Goal: Task Accomplishment & Management: Use online tool/utility

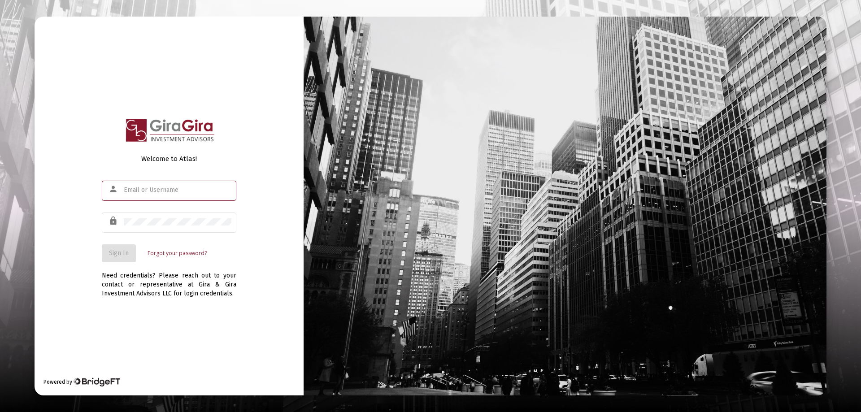
click at [141, 191] on input "text" at bounding box center [178, 190] width 108 height 7
type input "[PERSON_NAME][EMAIL_ADDRESS][DOMAIN_NAME]"
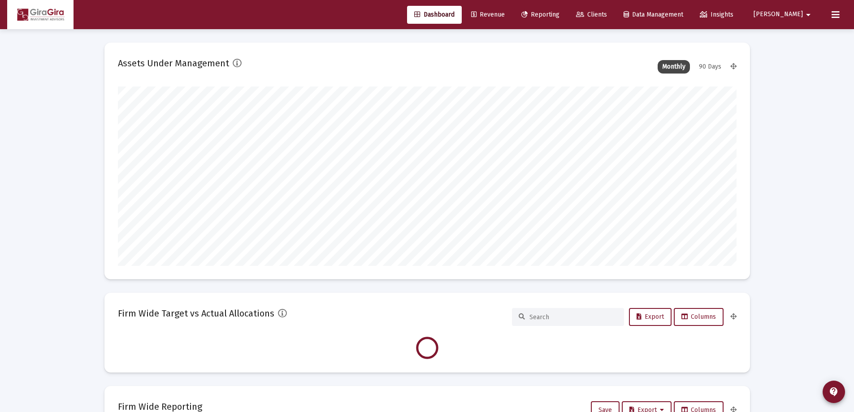
scroll to position [179, 619]
type input "[DATE]"
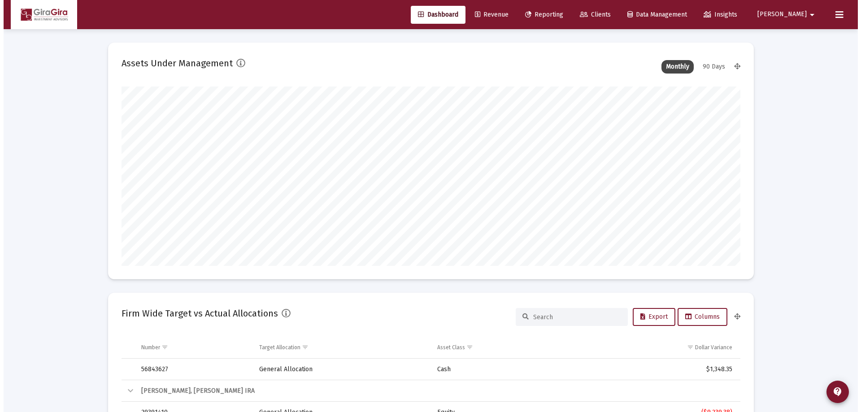
scroll to position [179, 289]
click at [560, 13] on span "Reporting" at bounding box center [541, 15] width 38 height 8
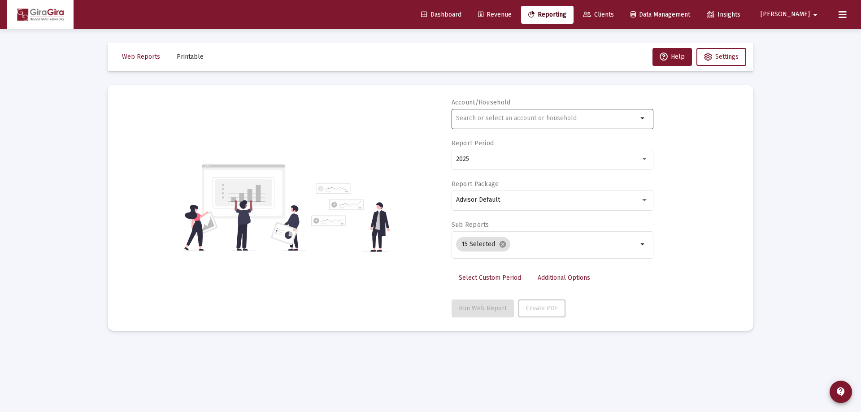
click at [472, 117] on input "text" at bounding box center [547, 118] width 182 height 7
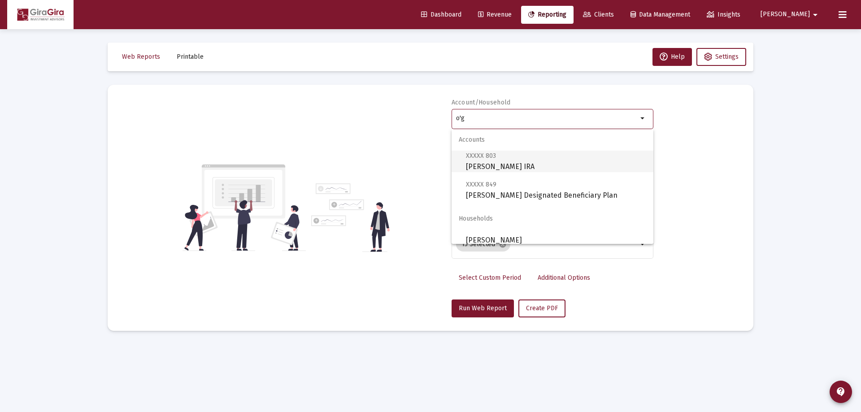
click at [515, 165] on span "XXXXX 803 [PERSON_NAME] IRA" at bounding box center [556, 161] width 180 height 22
type input "[PERSON_NAME] IRA"
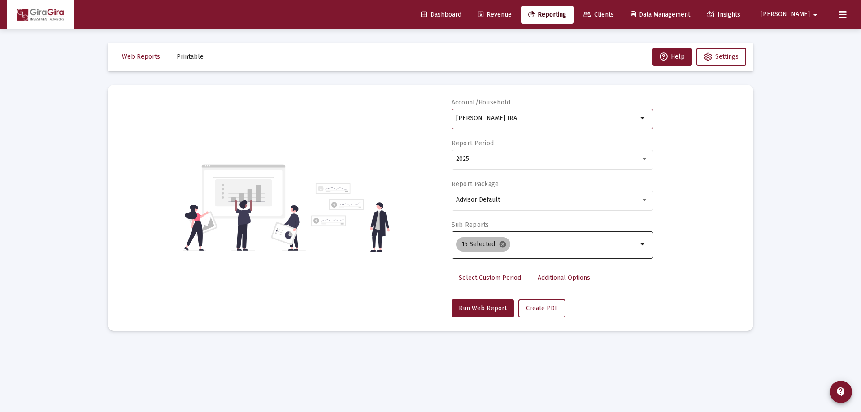
click at [501, 243] on mat-icon "cancel" at bounding box center [503, 244] width 8 height 8
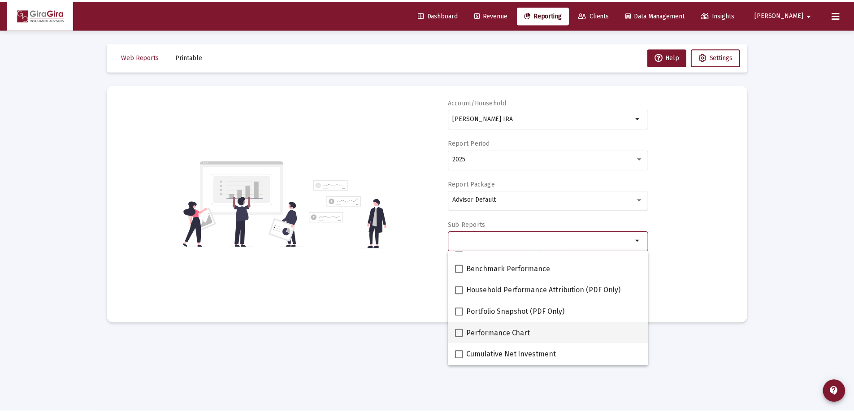
scroll to position [45, 0]
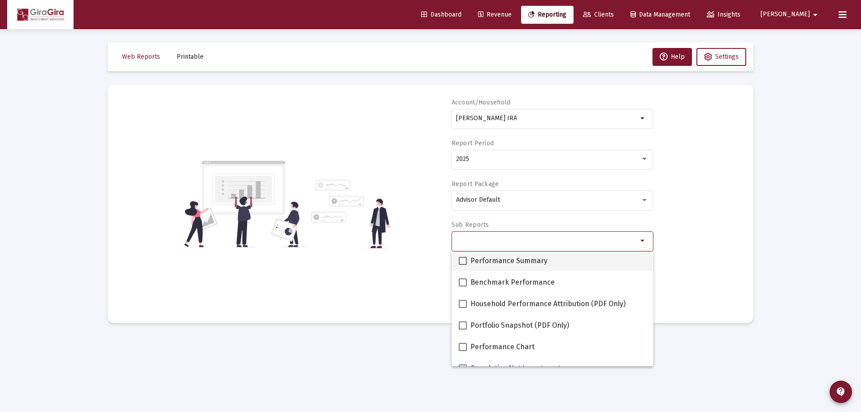
click at [465, 261] on span at bounding box center [463, 261] width 8 height 8
click at [463, 265] on input "Performance Summary" at bounding box center [462, 265] width 0 height 0
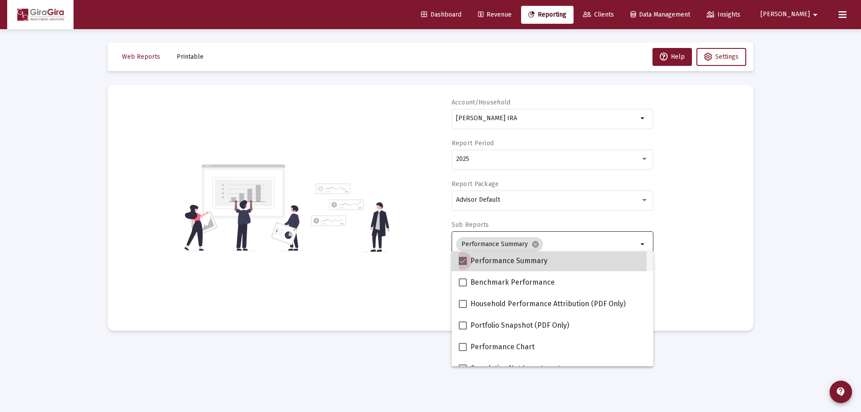
click at [463, 261] on span at bounding box center [463, 261] width 8 height 8
click at [463, 265] on input "Performance Summary" at bounding box center [462, 265] width 0 height 0
checkbox input "false"
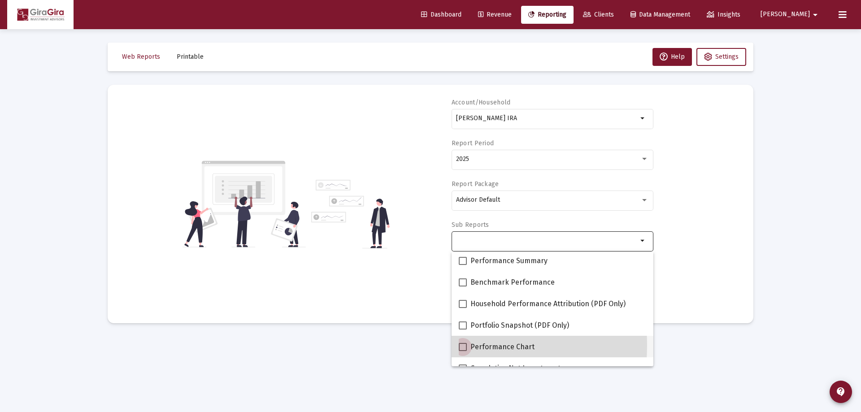
drag, startPoint x: 464, startPoint y: 345, endPoint x: 688, endPoint y: 257, distance: 241.2
click at [466, 343] on span at bounding box center [463, 347] width 8 height 8
click at [463, 351] on input "Performance Chart" at bounding box center [462, 351] width 0 height 0
checkbox input "true"
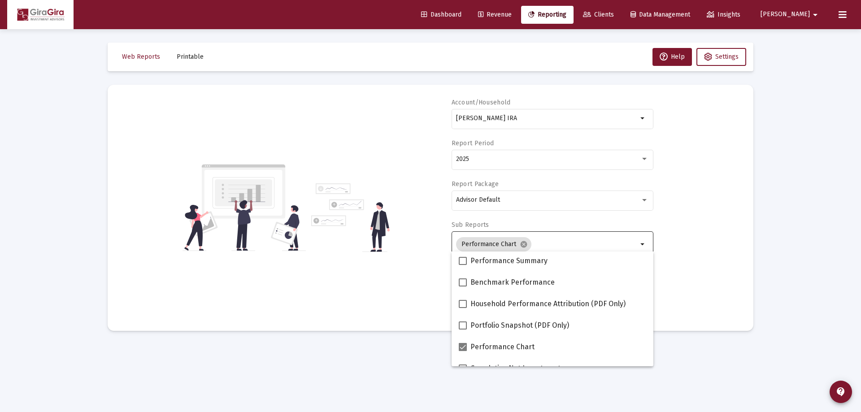
click at [694, 249] on div "Account/Household [PERSON_NAME] IRA arrow_drop_down Report Period 2025 Report P…" at bounding box center [430, 207] width 619 height 219
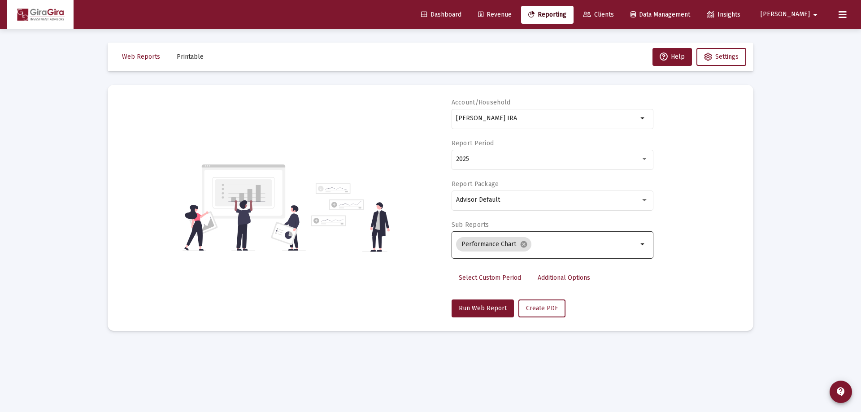
click at [563, 278] on span "Additional Options" at bounding box center [564, 278] width 52 height 8
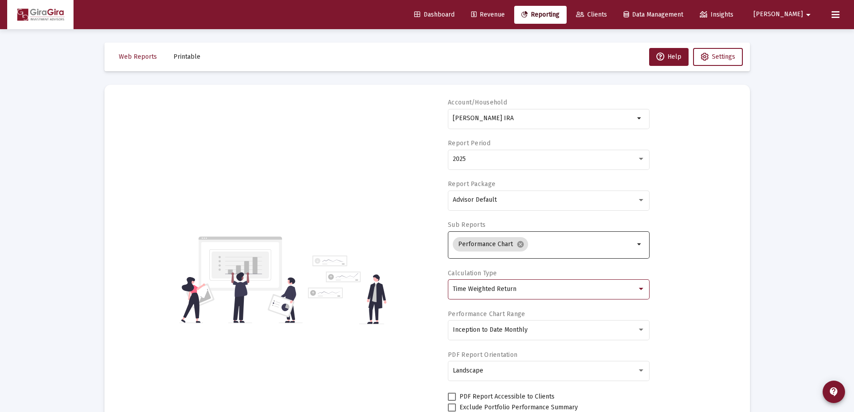
click at [540, 292] on div "Time Weighted Return" at bounding box center [545, 289] width 184 height 7
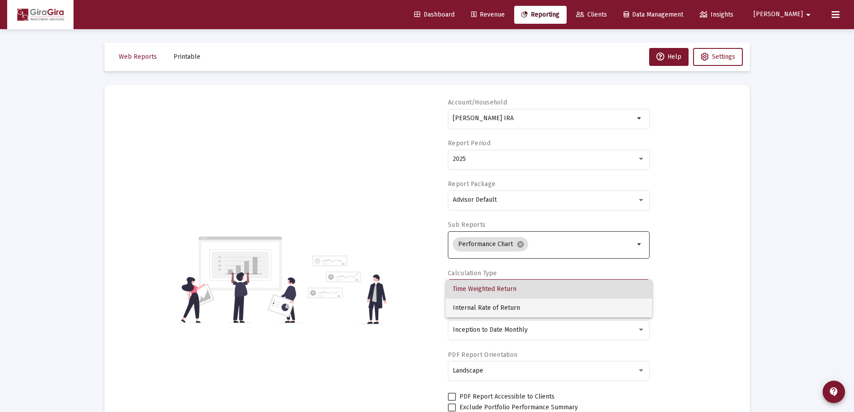
click at [515, 306] on span "Internal Rate of Return" at bounding box center [549, 308] width 192 height 19
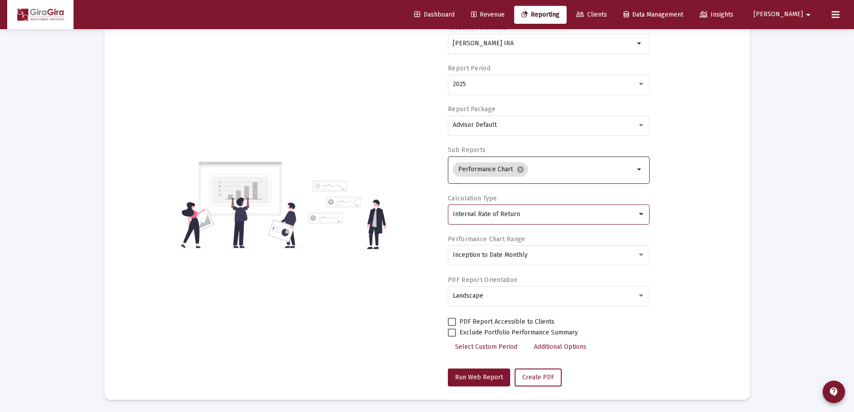
scroll to position [76, 0]
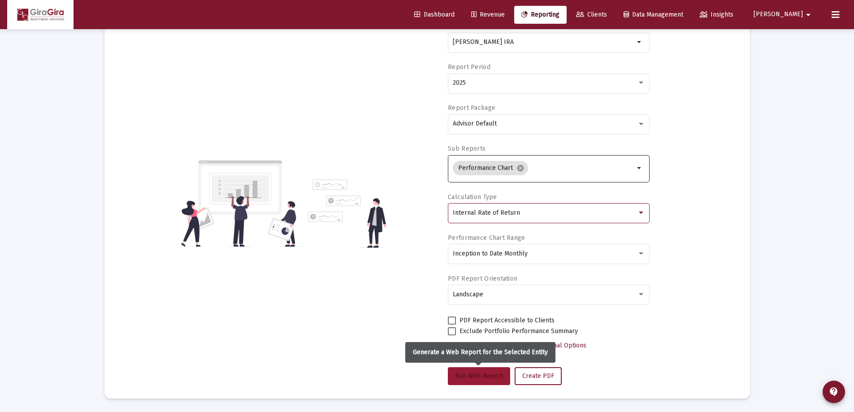
click at [488, 374] on span "Run Web Report" at bounding box center [479, 376] width 48 height 8
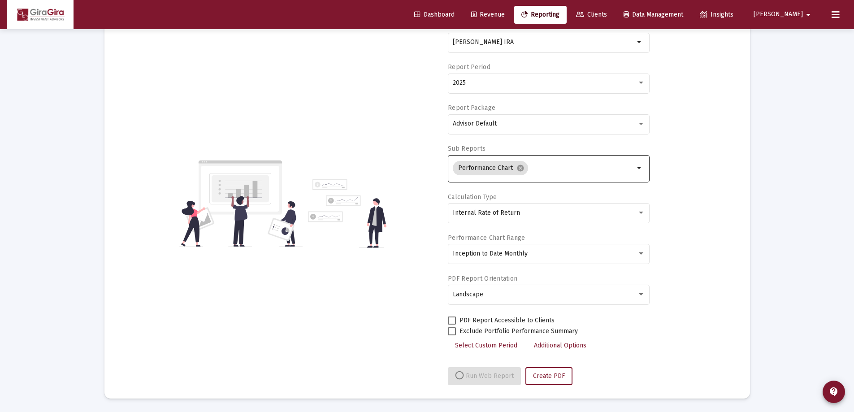
select select "View all"
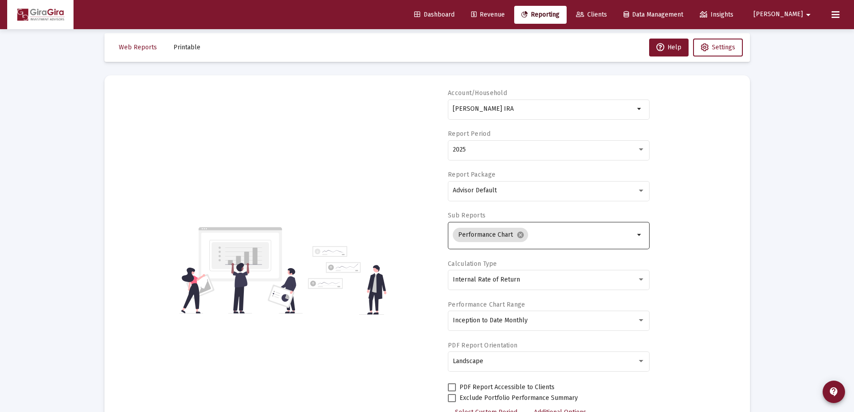
scroll to position [0, 0]
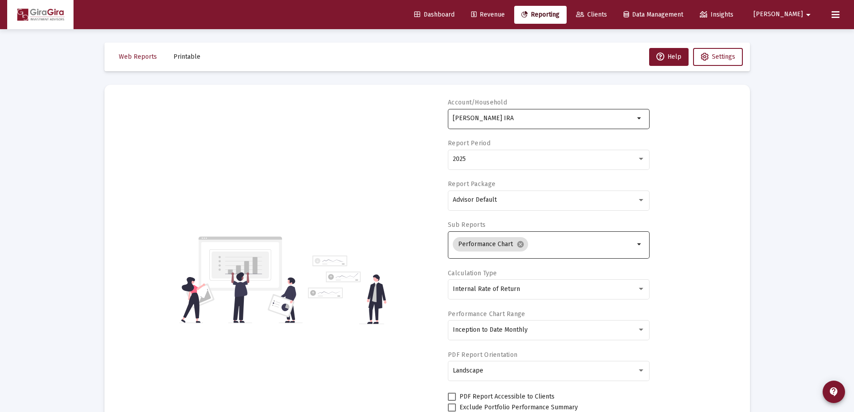
click at [499, 120] on input "[PERSON_NAME] IRA" at bounding box center [544, 118] width 182 height 7
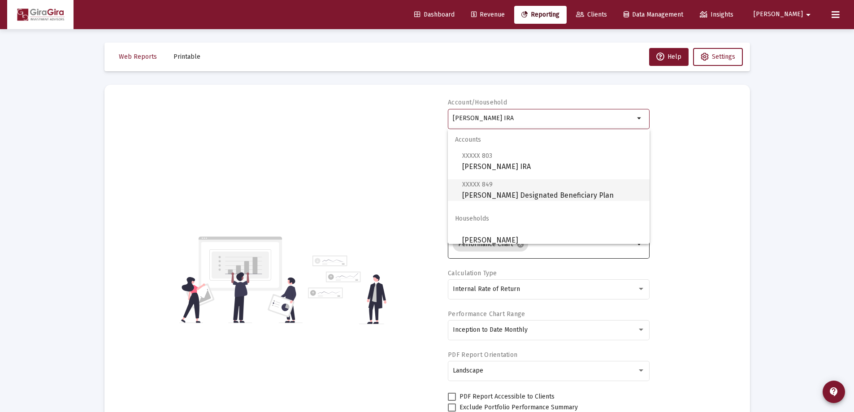
click at [519, 195] on span "XXXXX 849 [PERSON_NAME] Designated Beneficiary Plan" at bounding box center [552, 190] width 180 height 22
type input "[PERSON_NAME] Designated Beneficiary Plan"
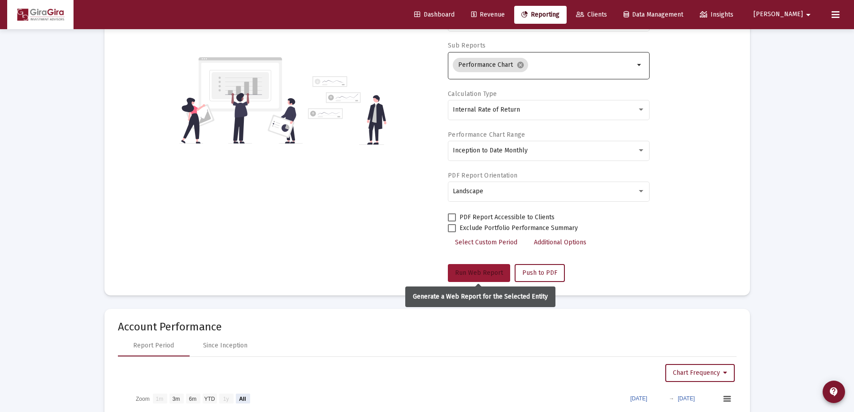
click at [482, 273] on span "Run Web Report" at bounding box center [479, 273] width 48 height 8
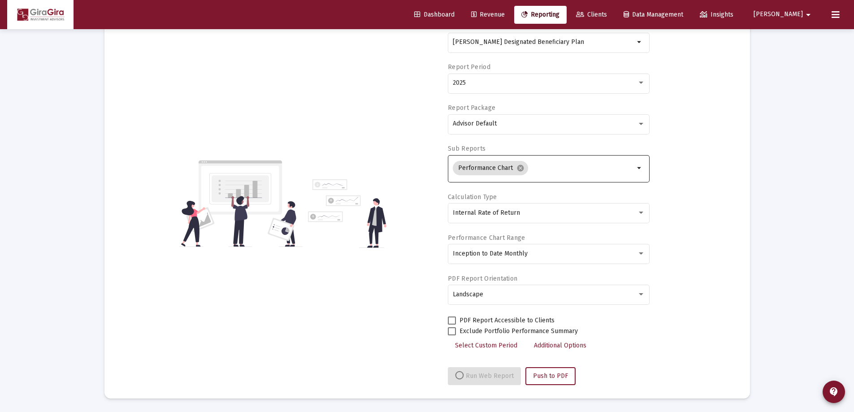
scroll to position [179, 0]
select select "View all"
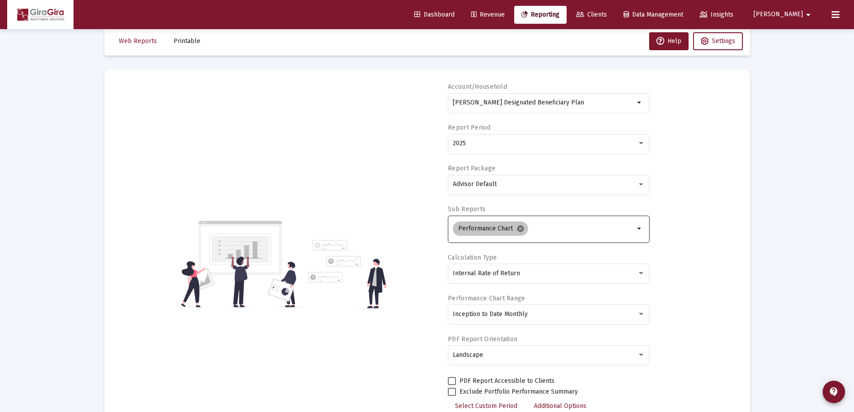
scroll to position [0, 0]
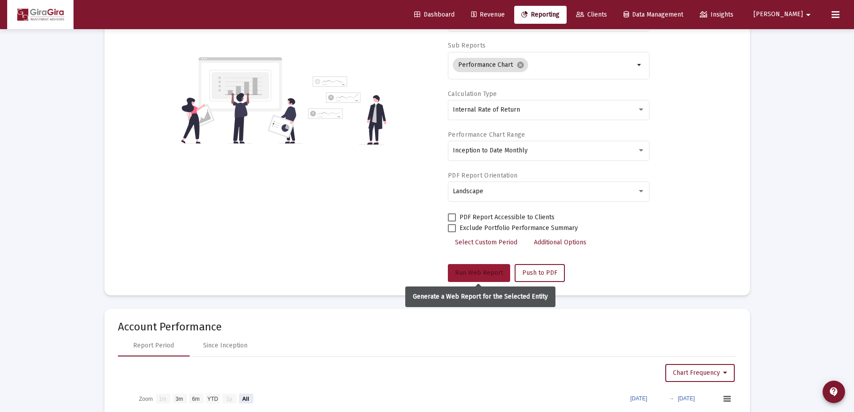
click at [492, 270] on span "Run Web Report" at bounding box center [479, 273] width 48 height 8
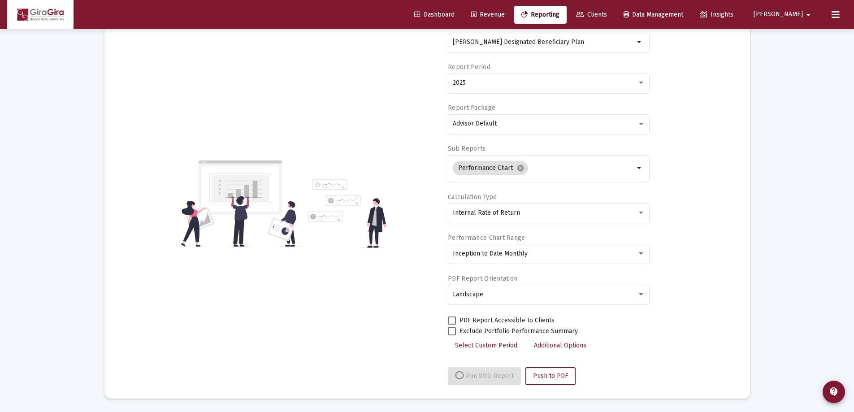
select select "View all"
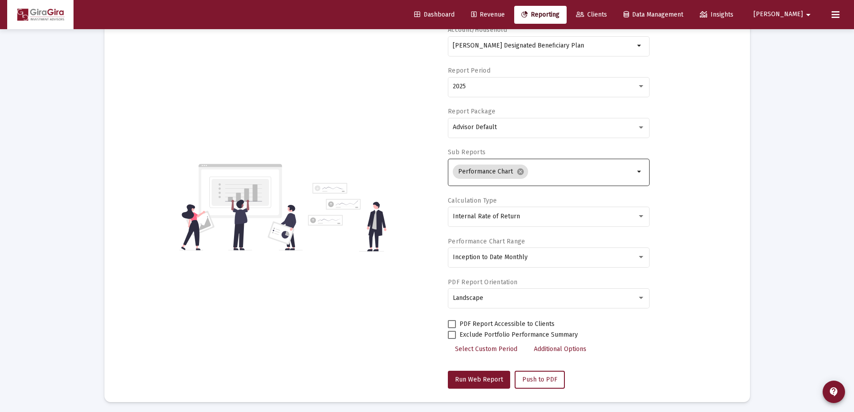
scroll to position [45, 0]
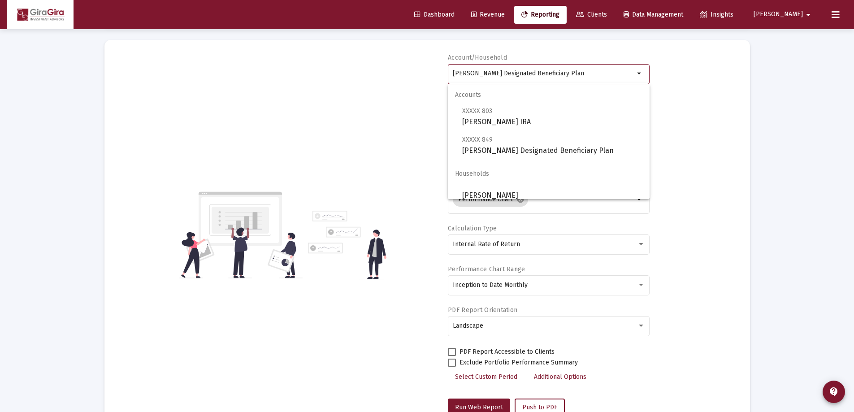
drag, startPoint x: 454, startPoint y: 73, endPoint x: 899, endPoint y: 78, distance: 445.4
click at [854, 78] on html "Dashboard Revenue Reporting Clients Data Management Insights [PERSON_NAME] Inte…" at bounding box center [427, 161] width 854 height 412
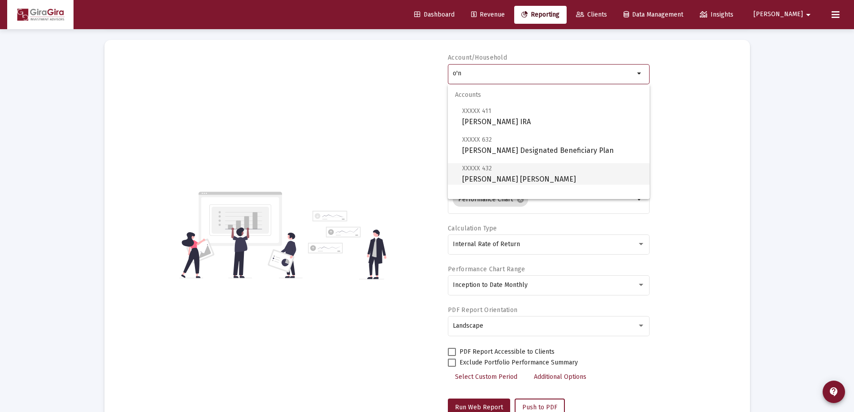
click at [508, 172] on span "XXXXX 432 [PERSON_NAME] [PERSON_NAME]" at bounding box center [552, 174] width 180 height 22
type input "[PERSON_NAME] [PERSON_NAME]"
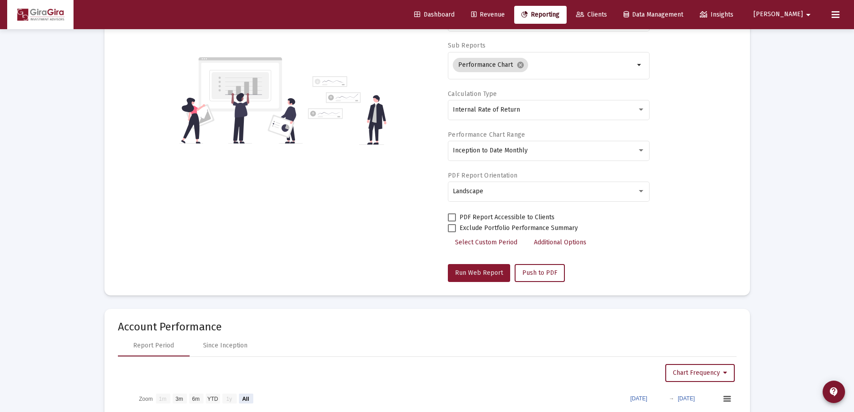
click at [485, 272] on span "Run Web Report" at bounding box center [479, 273] width 48 height 8
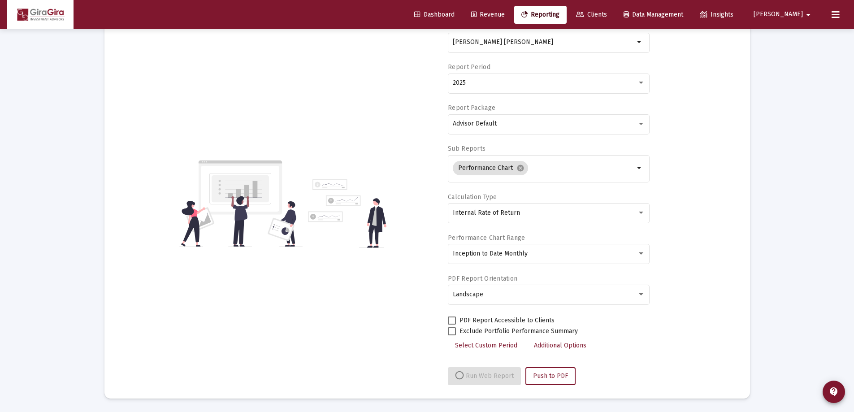
select select "View all"
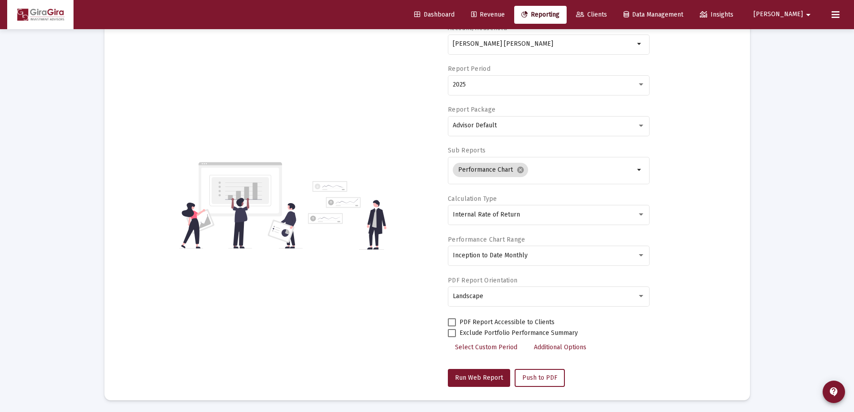
scroll to position [0, 0]
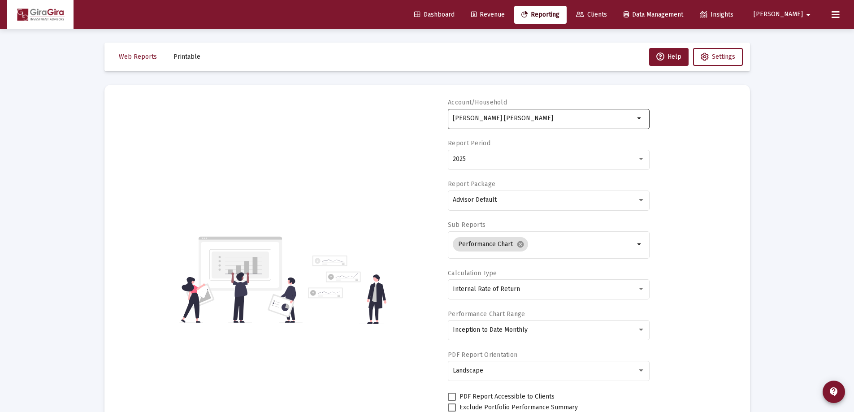
click at [482, 120] on input "[PERSON_NAME] [PERSON_NAME]" at bounding box center [544, 118] width 182 height 7
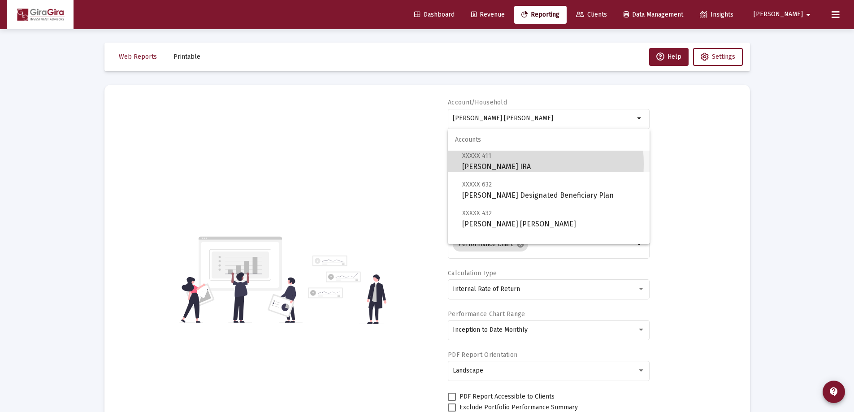
click at [498, 164] on span "XXXXX 411 [PERSON_NAME] IRA" at bounding box center [552, 161] width 180 height 22
type input "[PERSON_NAME] IRA"
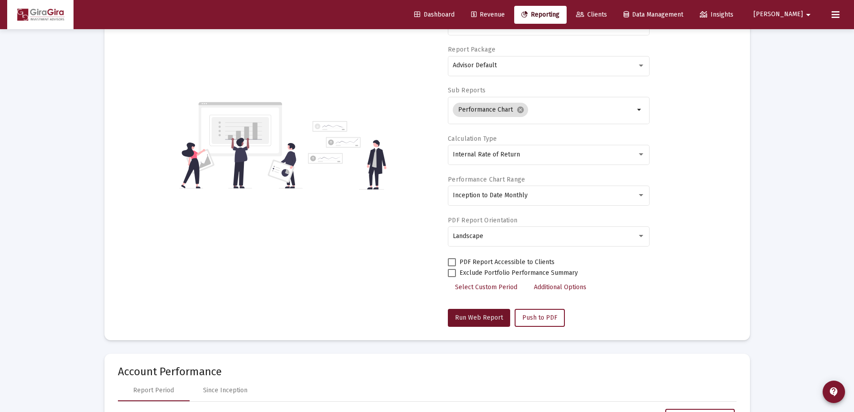
click at [481, 314] on button "Run Web Report" at bounding box center [479, 318] width 62 height 18
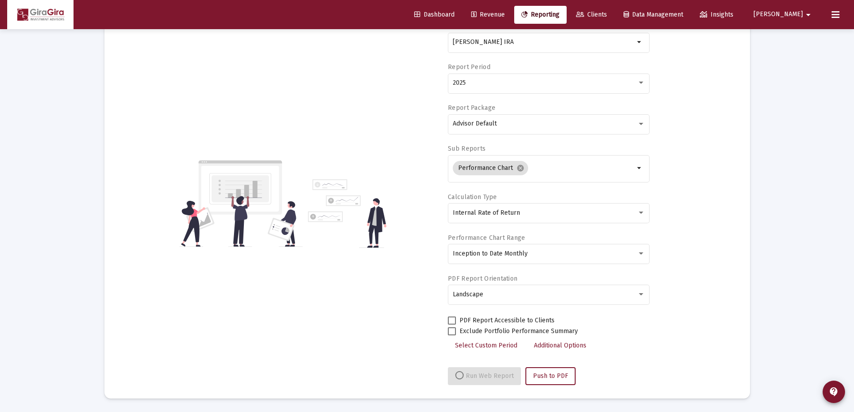
select select "View all"
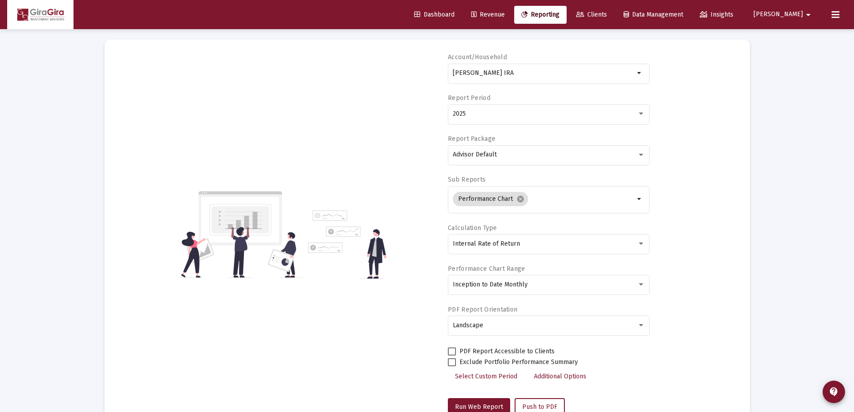
scroll to position [45, 0]
click at [481, 70] on div "[PERSON_NAME] IRA" at bounding box center [544, 73] width 182 height 22
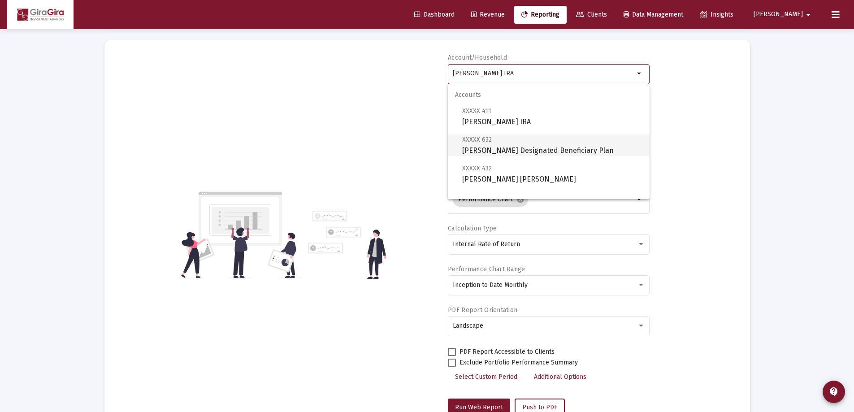
click at [525, 149] on span "XXXXX 632 [PERSON_NAME] Designated Beneficiary Plan" at bounding box center [552, 145] width 180 height 22
type input "[PERSON_NAME] Designated Beneficiary Plan"
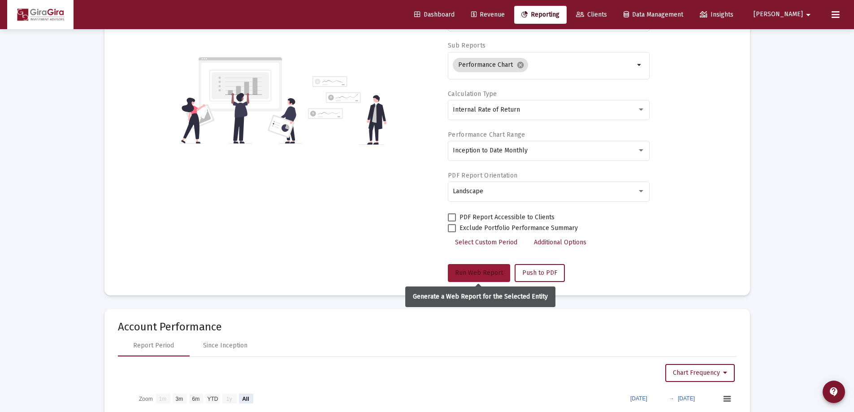
click at [474, 270] on span "Run Web Report" at bounding box center [479, 273] width 48 height 8
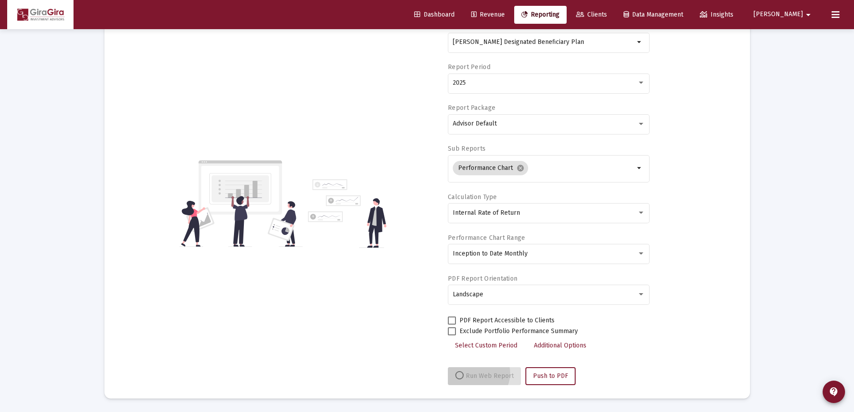
scroll to position [76, 0]
select select "View all"
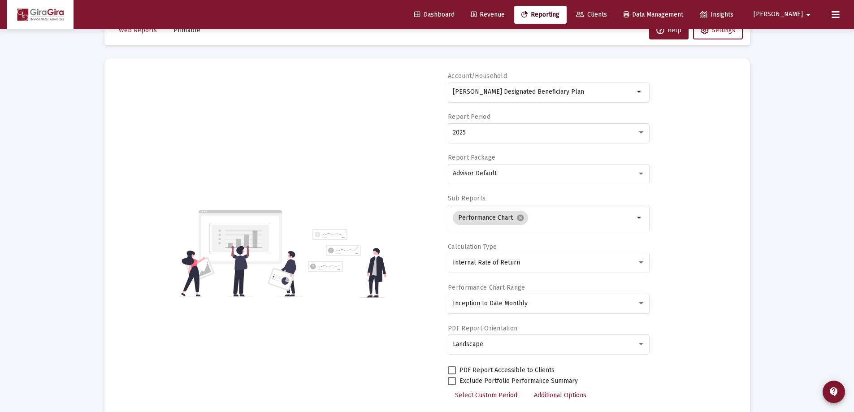
scroll to position [0, 0]
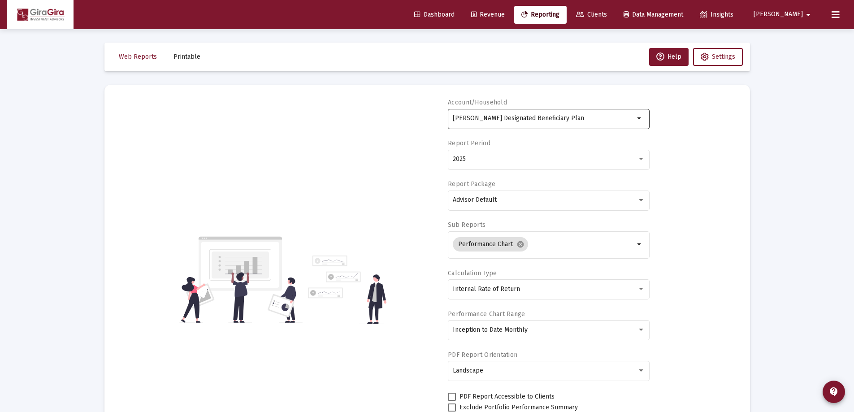
click at [511, 120] on input "[PERSON_NAME] Designated Beneficiary Plan" at bounding box center [544, 118] width 182 height 7
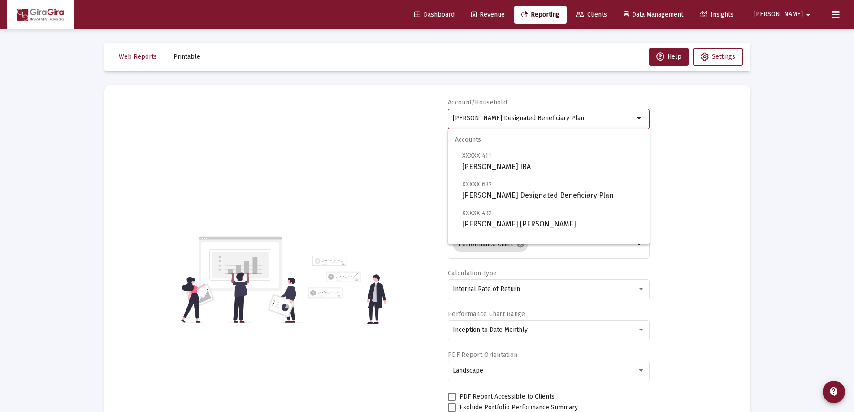
scroll to position [36, 0]
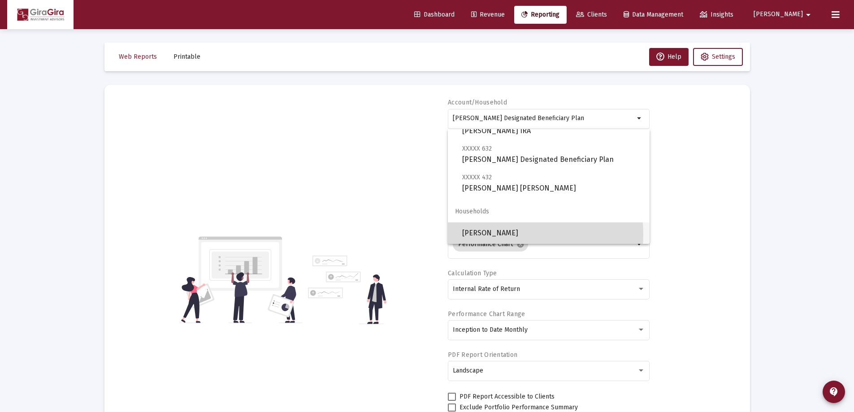
click at [509, 234] on span "[PERSON_NAME]" at bounding box center [552, 233] width 180 height 22
type input "[PERSON_NAME]"
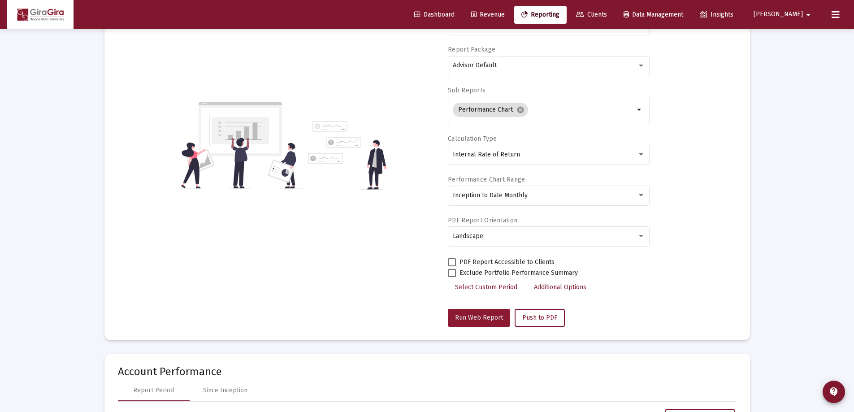
click at [467, 319] on span "Run Web Report" at bounding box center [479, 318] width 48 height 8
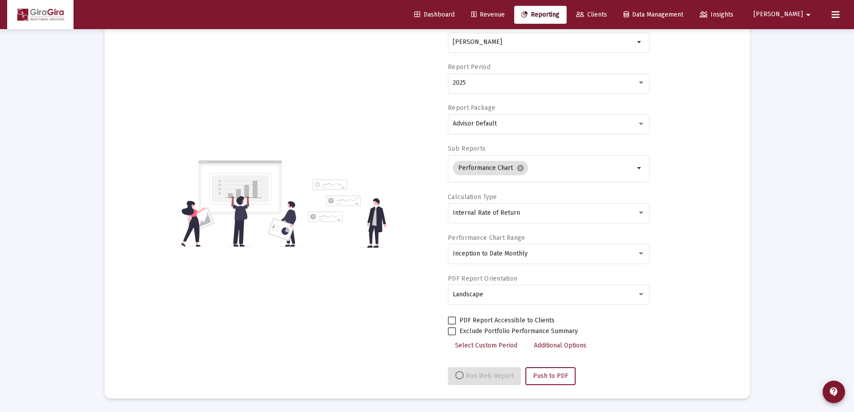
select select "View all"
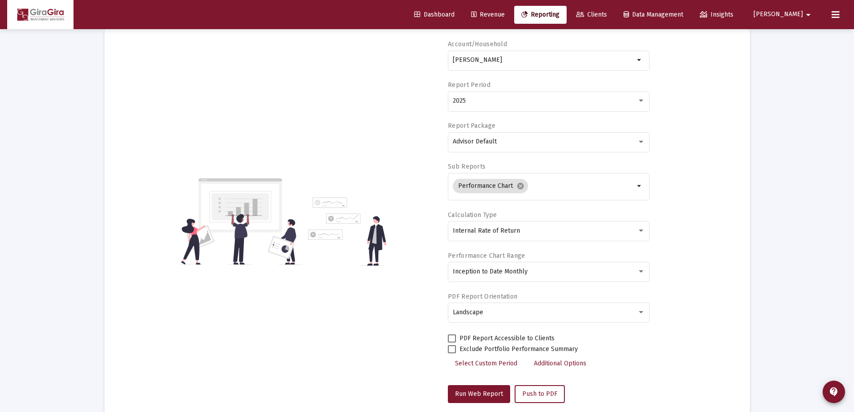
scroll to position [0, 0]
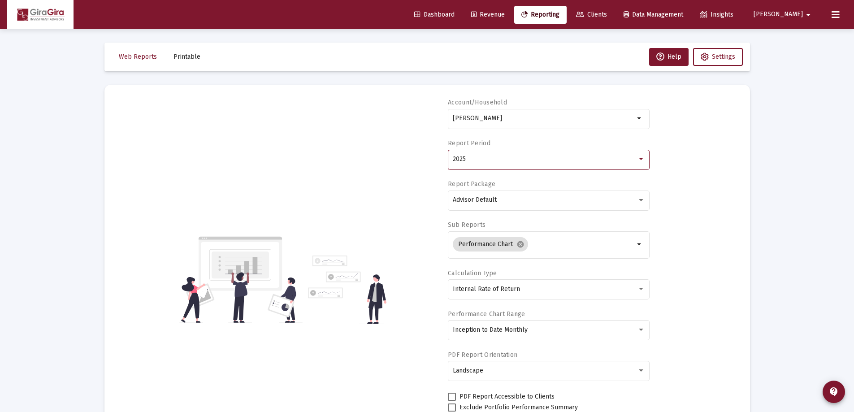
click at [459, 161] on span "2025" at bounding box center [459, 159] width 13 height 8
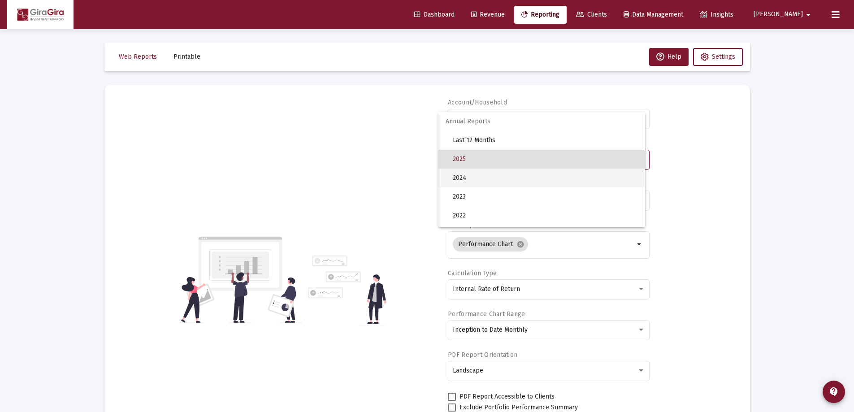
click at [463, 178] on span "2024" at bounding box center [545, 178] width 185 height 19
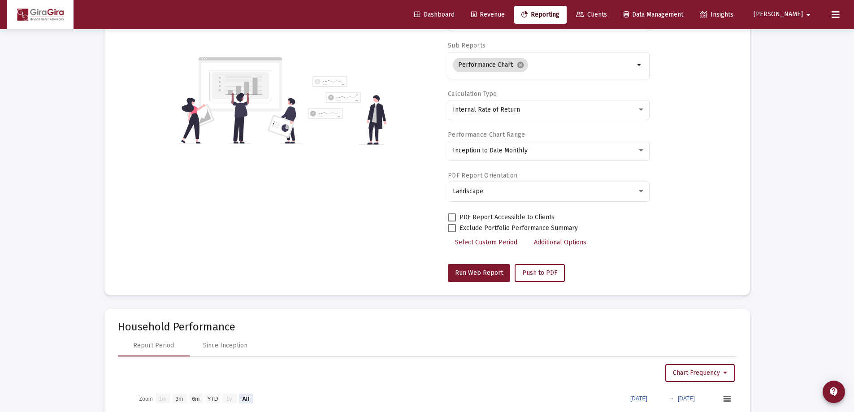
scroll to position [359, 0]
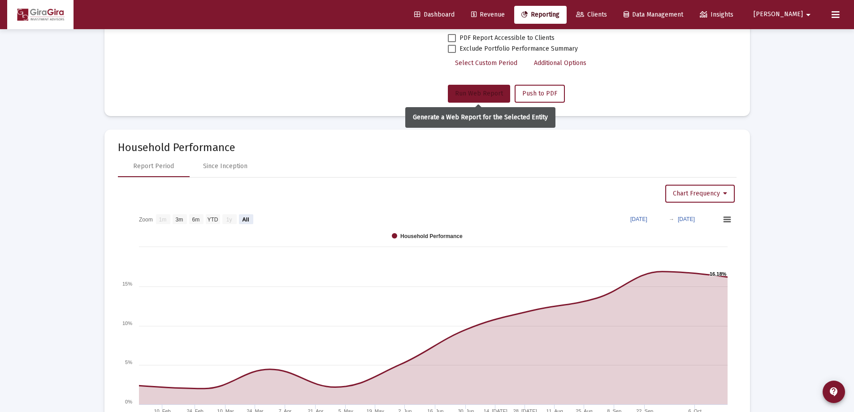
click at [465, 92] on span "Run Web Report" at bounding box center [479, 94] width 48 height 8
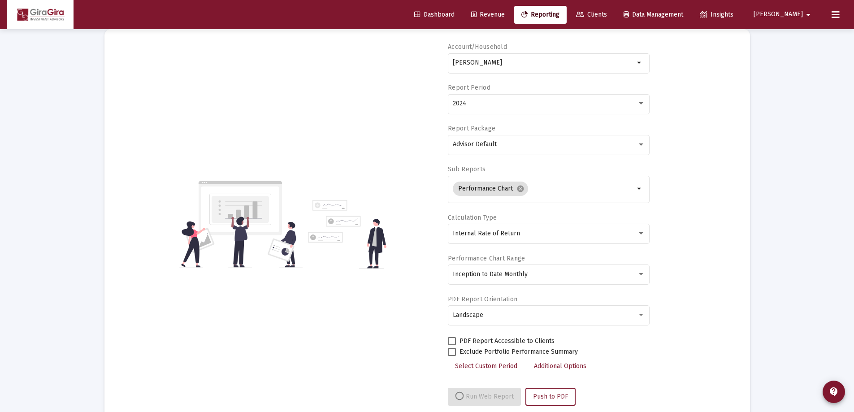
scroll to position [76, 0]
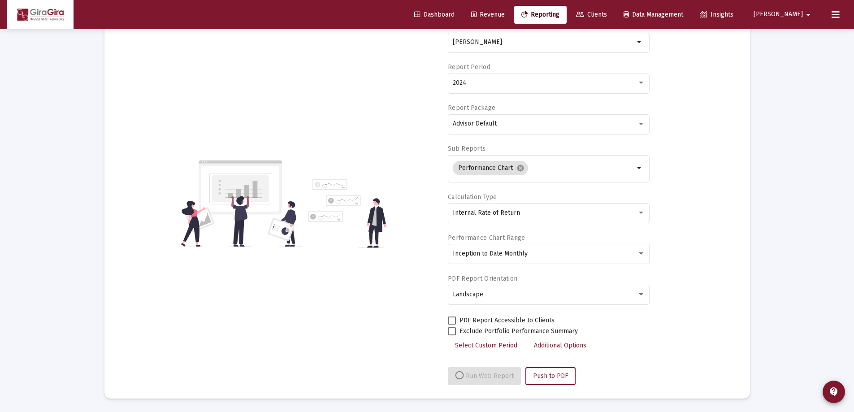
select select "View all"
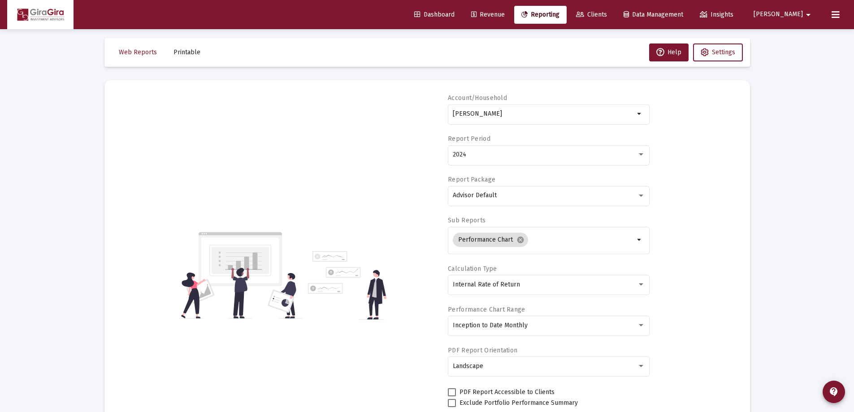
scroll to position [0, 0]
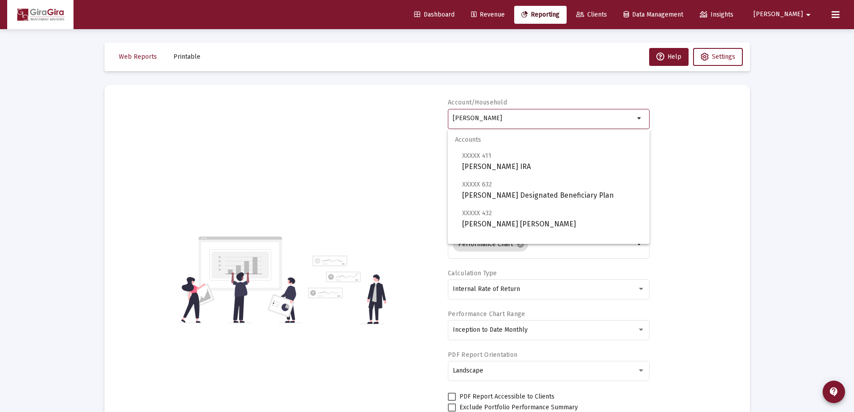
drag, startPoint x: 454, startPoint y: 116, endPoint x: 863, endPoint y: 164, distance: 411.3
click at [854, 164] on html "Dashboard Revenue Reporting Clients Data Management Insights [PERSON_NAME] Inte…" at bounding box center [427, 206] width 854 height 412
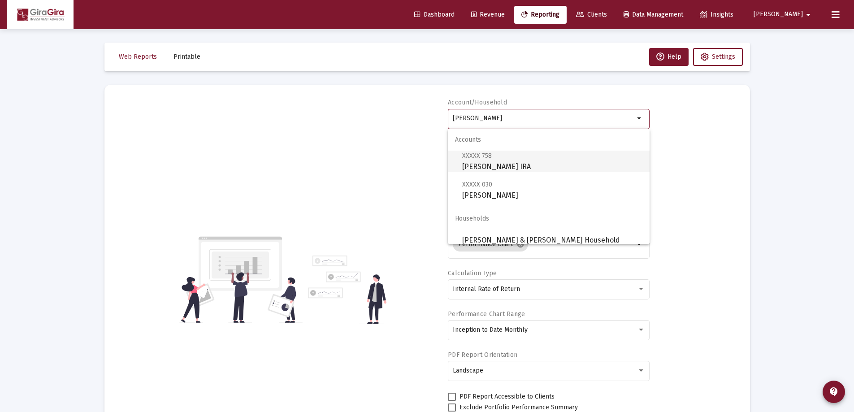
click at [494, 161] on span "XXXXX 758 [PERSON_NAME] IRA" at bounding box center [552, 161] width 180 height 22
type input "[PERSON_NAME] IRA"
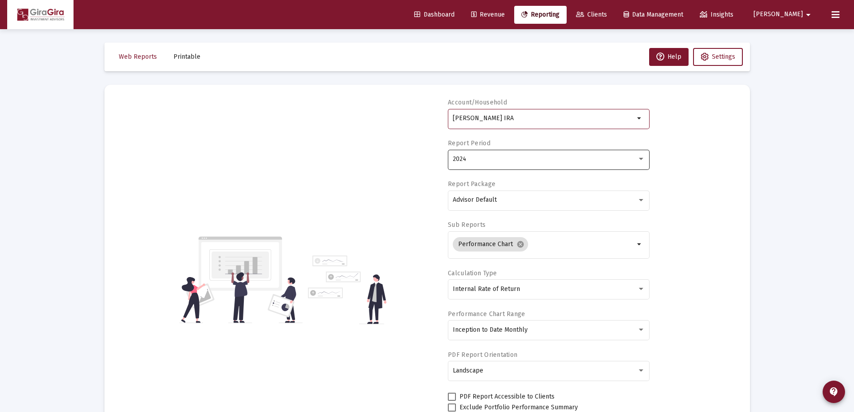
click at [466, 156] on div "2024" at bounding box center [549, 159] width 192 height 22
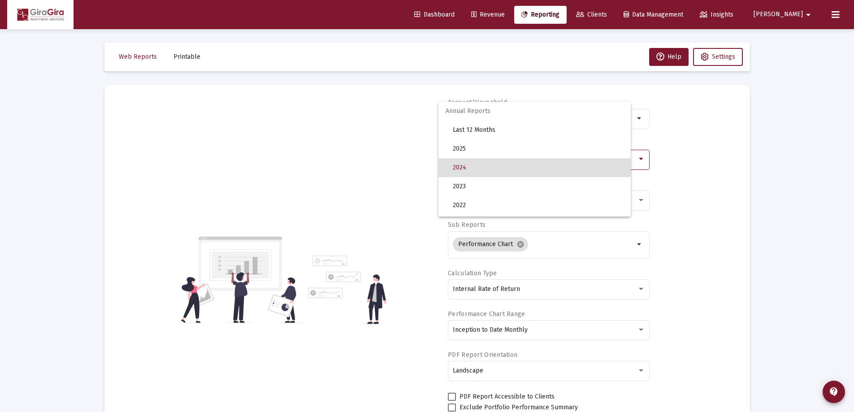
scroll to position [9, 0]
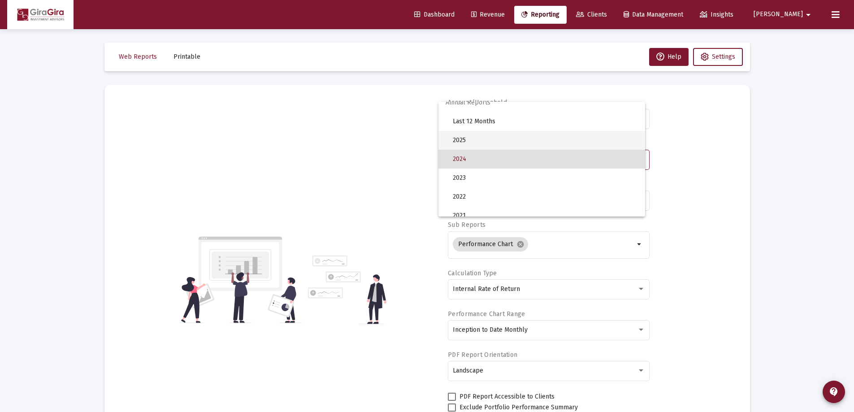
click at [466, 140] on span "2025" at bounding box center [545, 140] width 185 height 19
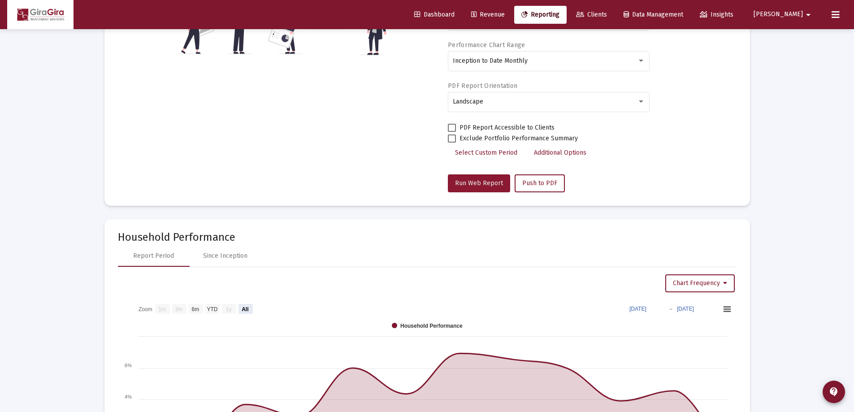
click at [483, 180] on span "Run Web Report" at bounding box center [479, 183] width 48 height 8
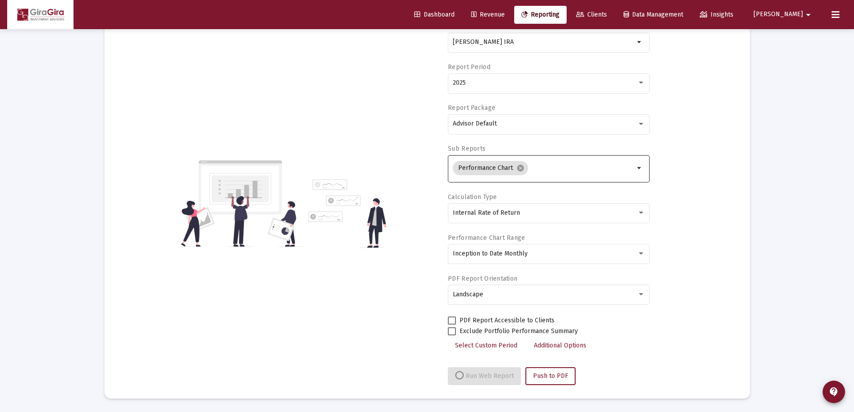
scroll to position [269, 0]
select select "View all"
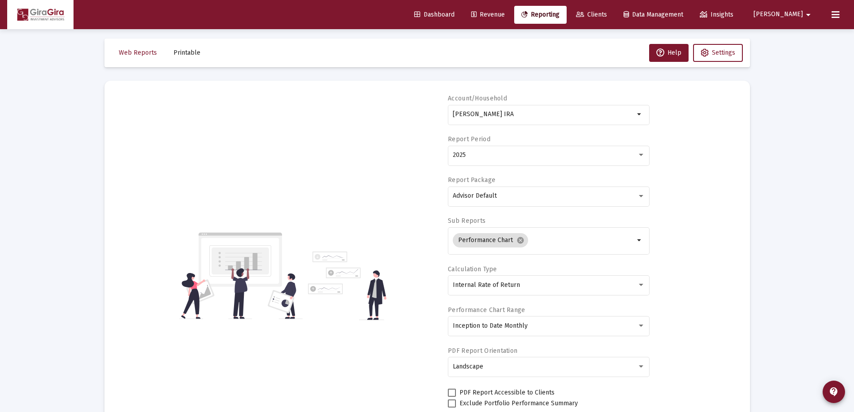
scroll to position [0, 0]
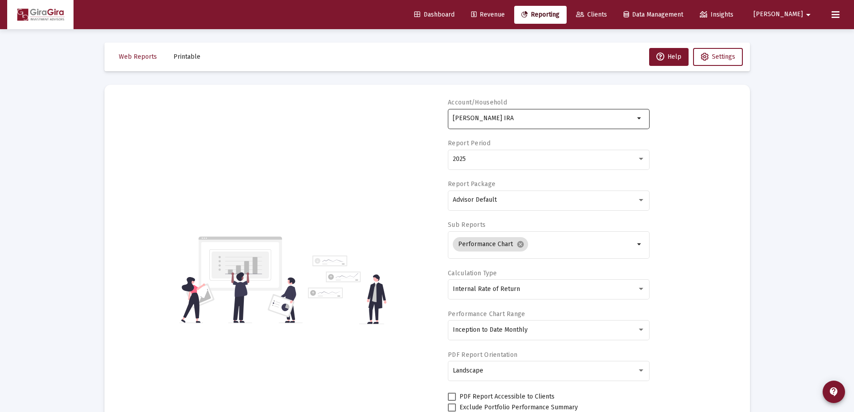
click at [476, 119] on input "[PERSON_NAME] IRA" at bounding box center [544, 118] width 182 height 7
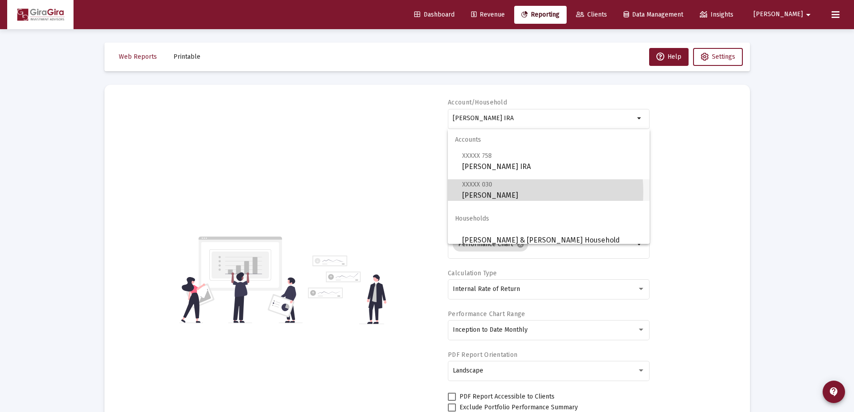
click at [491, 192] on span "XXXXX 030 [PERSON_NAME]" at bounding box center [552, 190] width 180 height 22
type input "[PERSON_NAME]"
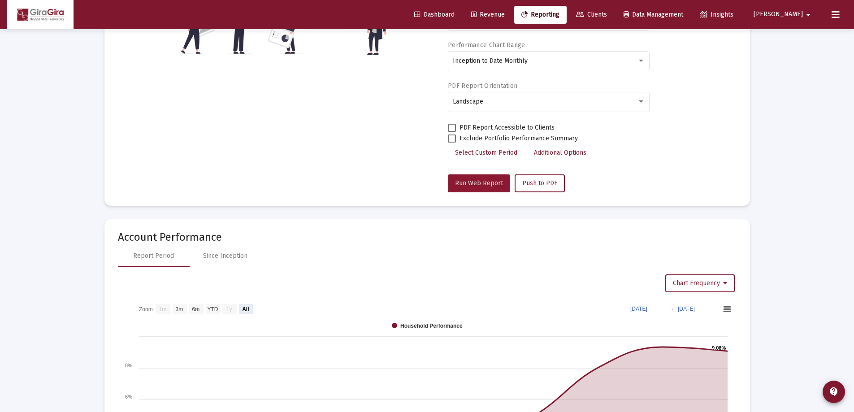
click at [479, 182] on span "Run Web Report" at bounding box center [479, 183] width 48 height 8
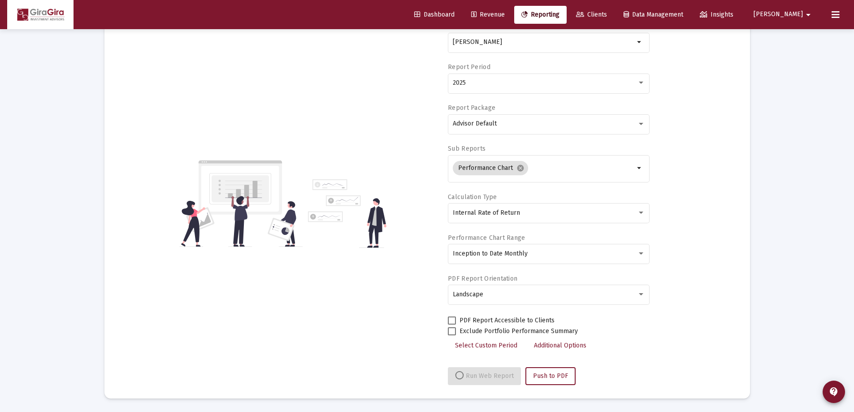
select select "View all"
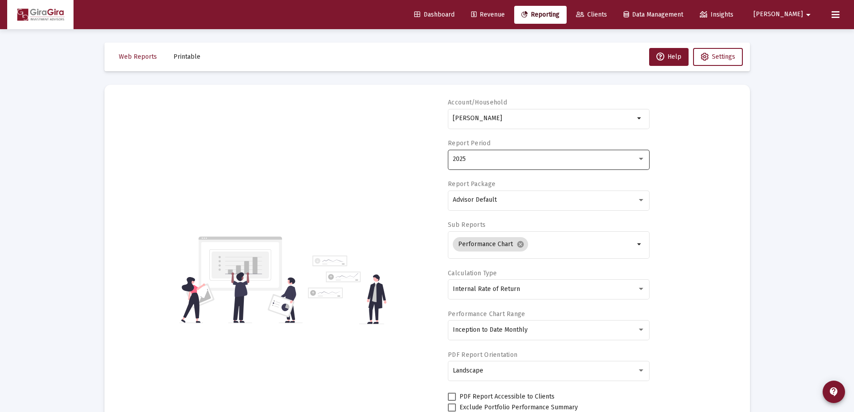
click at [470, 159] on div "2025" at bounding box center [545, 159] width 184 height 7
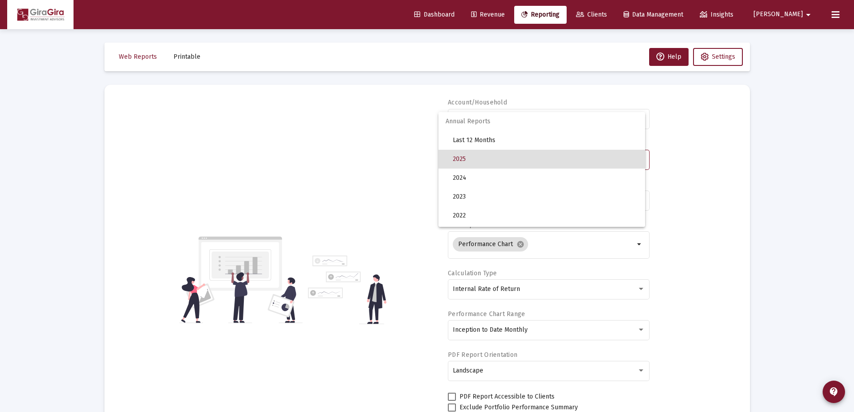
click at [470, 158] on span "2025" at bounding box center [545, 159] width 185 height 19
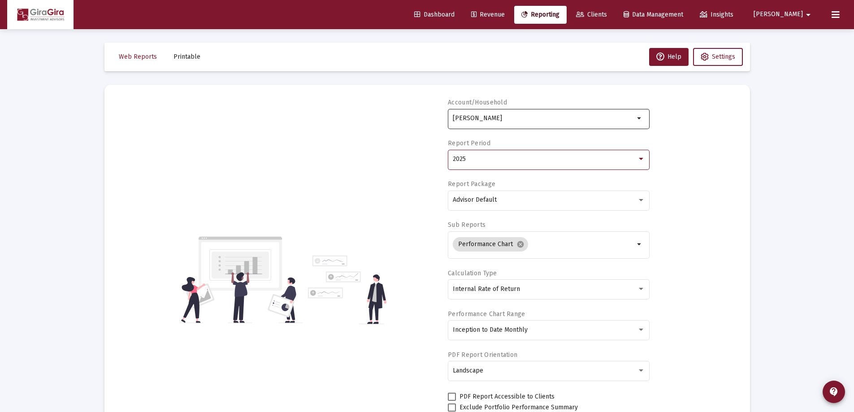
click at [488, 120] on input "[PERSON_NAME]" at bounding box center [544, 118] width 182 height 7
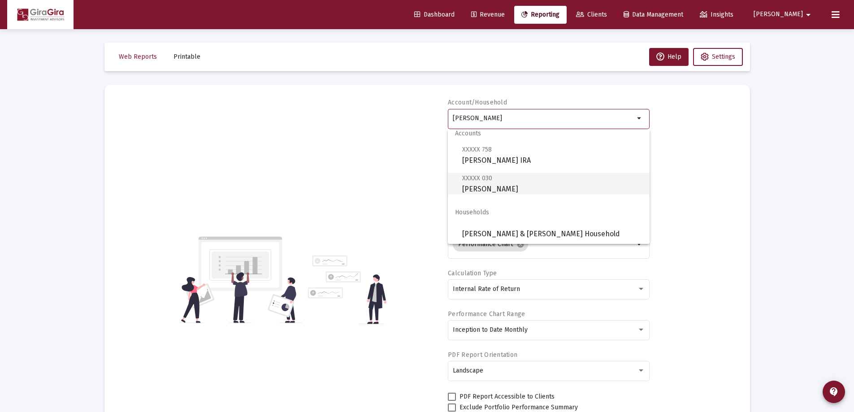
scroll to position [7, 0]
click at [482, 229] on span "[PERSON_NAME] & [PERSON_NAME] Household" at bounding box center [552, 233] width 180 height 22
type input "[PERSON_NAME] & [PERSON_NAME] Household"
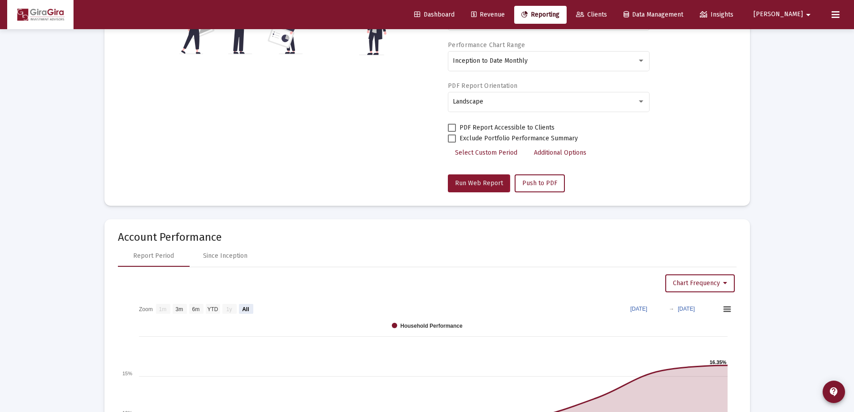
click at [469, 183] on span "Run Web Report" at bounding box center [479, 183] width 48 height 8
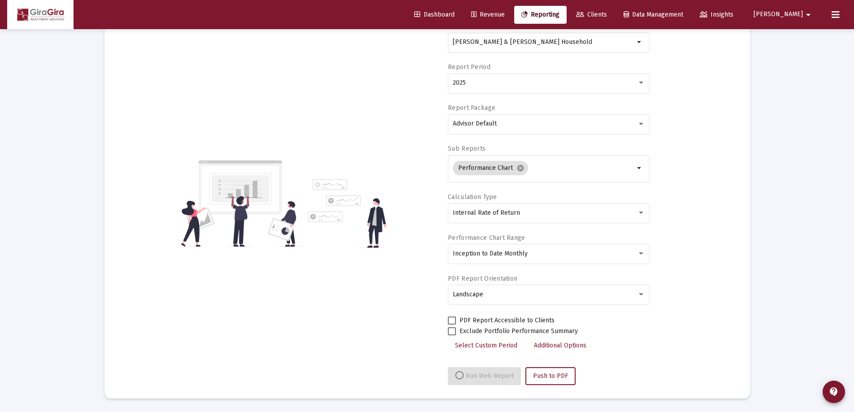
scroll to position [269, 0]
select select "View all"
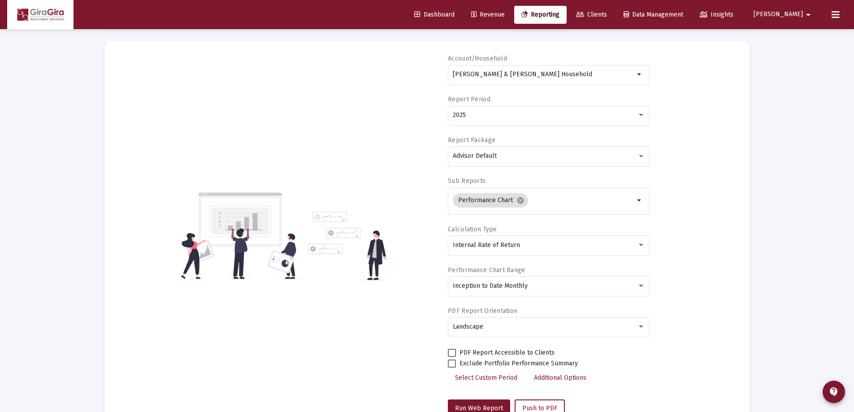
scroll to position [0, 0]
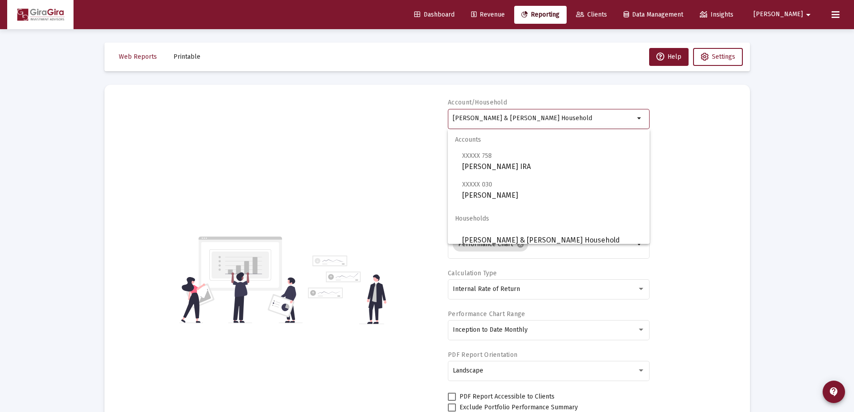
click at [496, 118] on input "[PERSON_NAME] & [PERSON_NAME] Household" at bounding box center [544, 118] width 182 height 7
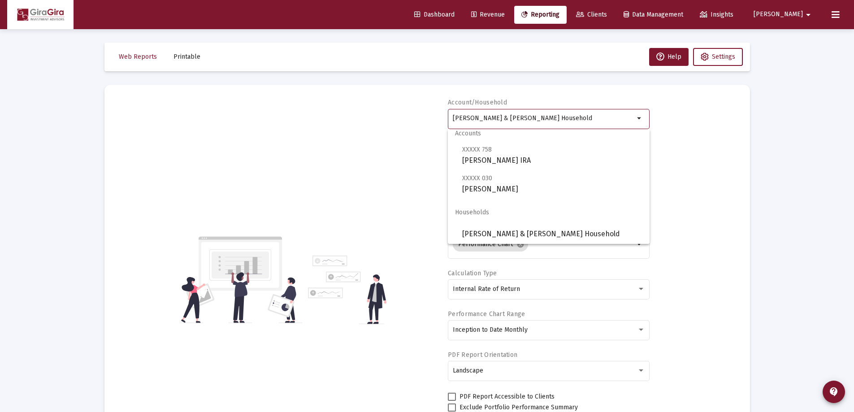
scroll to position [7, 0]
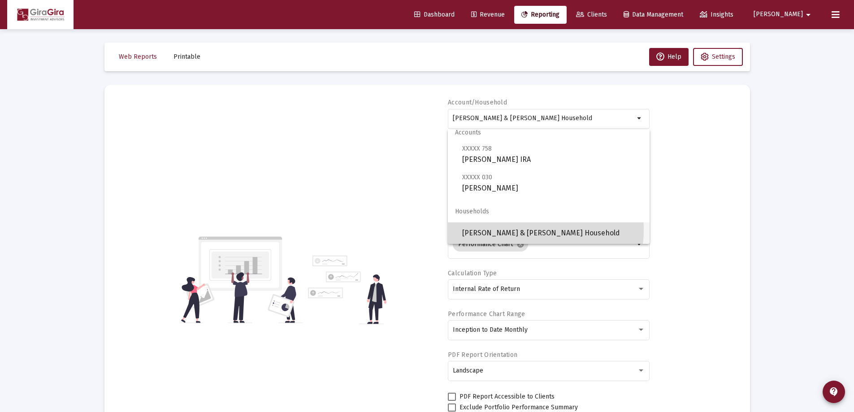
click at [522, 230] on span "[PERSON_NAME] & [PERSON_NAME] Household" at bounding box center [552, 233] width 180 height 22
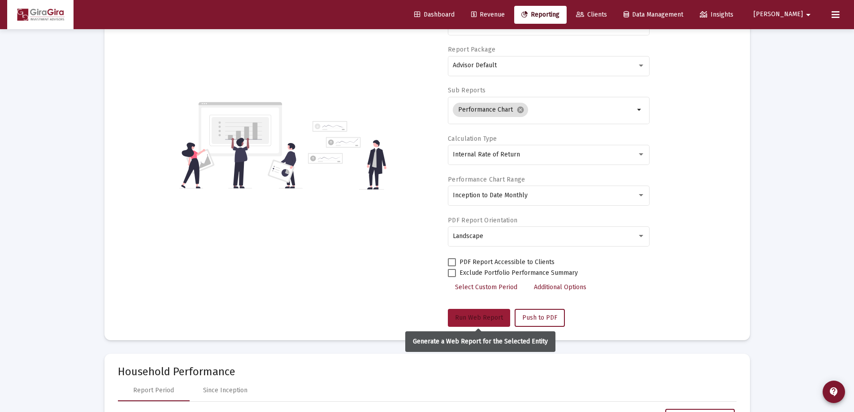
click at [489, 316] on span "Run Web Report" at bounding box center [479, 318] width 48 height 8
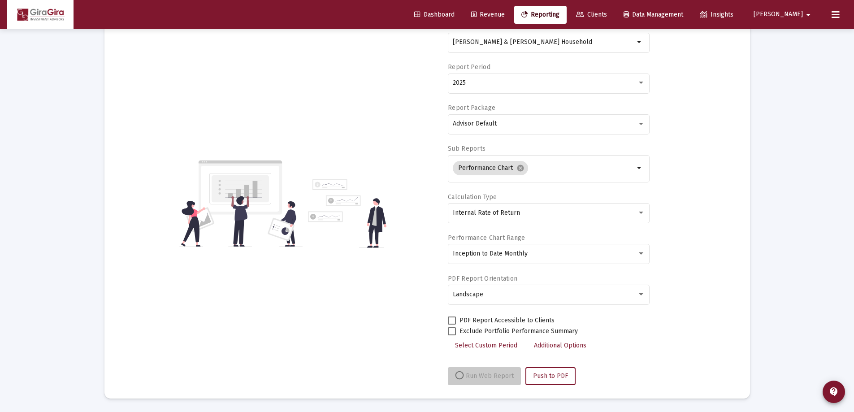
scroll to position [76, 0]
select select "View all"
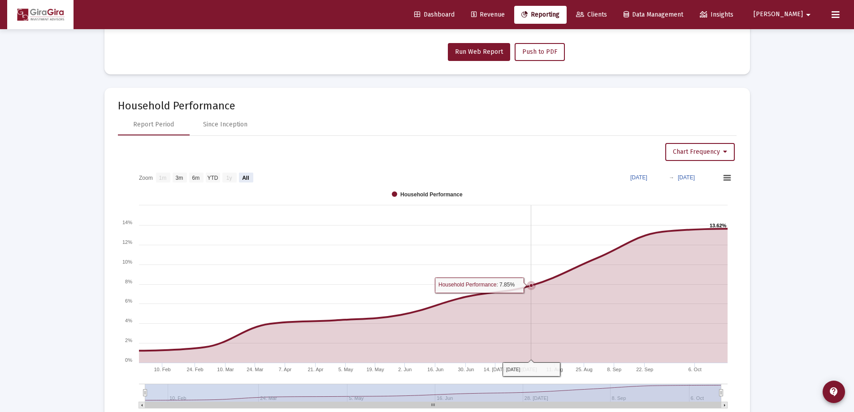
scroll to position [437, 0]
